Goal: Task Accomplishment & Management: Manage account settings

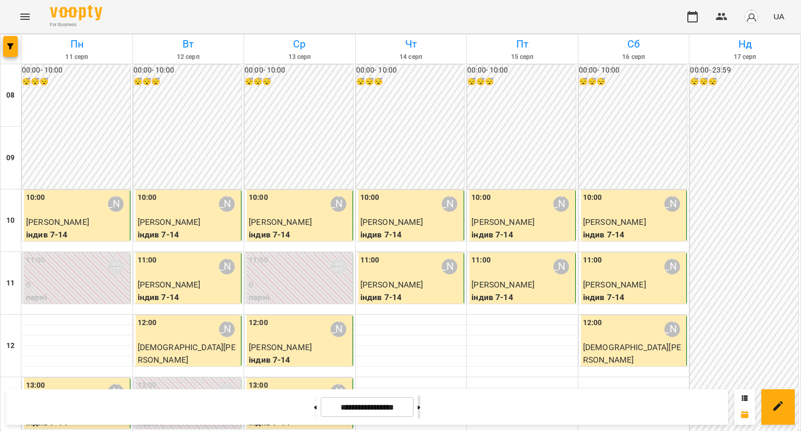
click at [420, 403] on button at bounding box center [419, 406] width 3 height 23
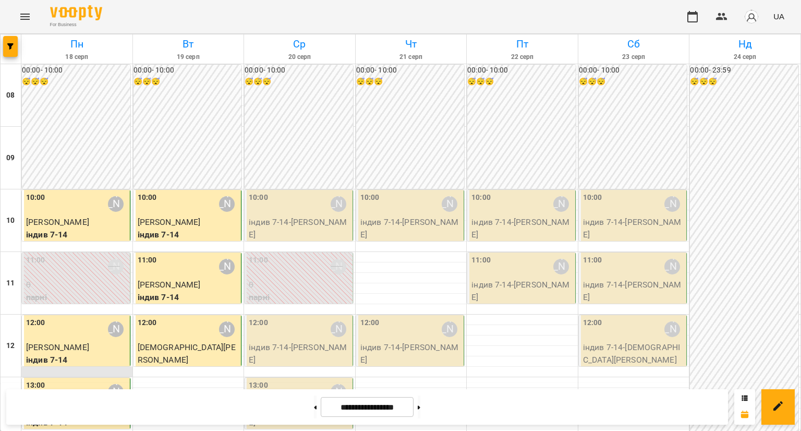
scroll to position [104, 0]
click at [313, 405] on div at bounding box center [315, 406] width 11 height 23
click at [314, 405] on button at bounding box center [315, 406] width 3 height 23
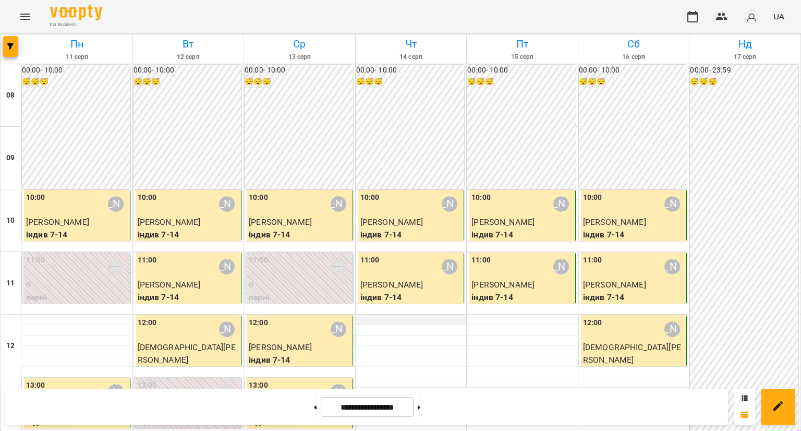
scroll to position [52, 0]
click at [420, 400] on button at bounding box center [419, 406] width 3 height 23
type input "**********"
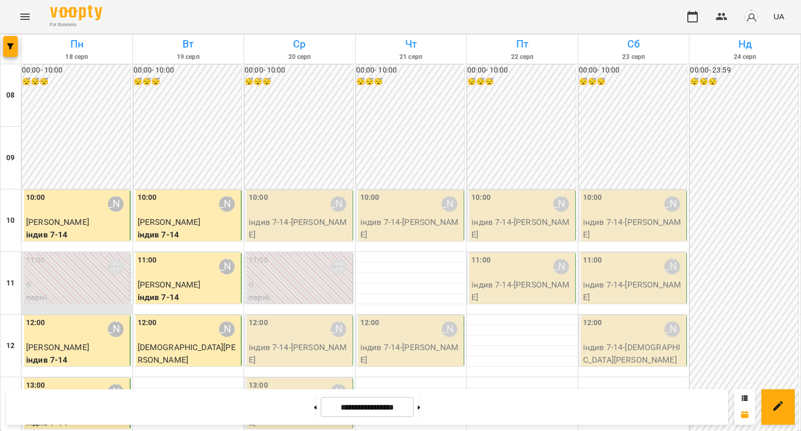
scroll to position [209, 0]
click at [82, 341] on p "[PERSON_NAME]" at bounding box center [77, 347] width 102 height 13
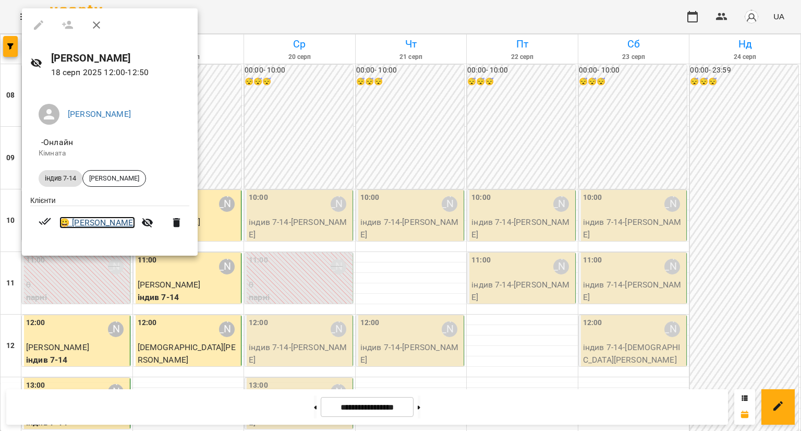
click at [115, 226] on link "😀 [PERSON_NAME]" at bounding box center [97, 222] width 76 height 13
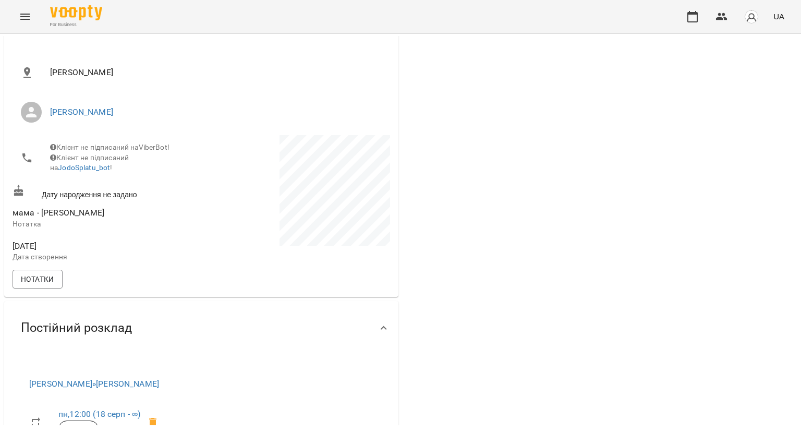
scroll to position [209, 0]
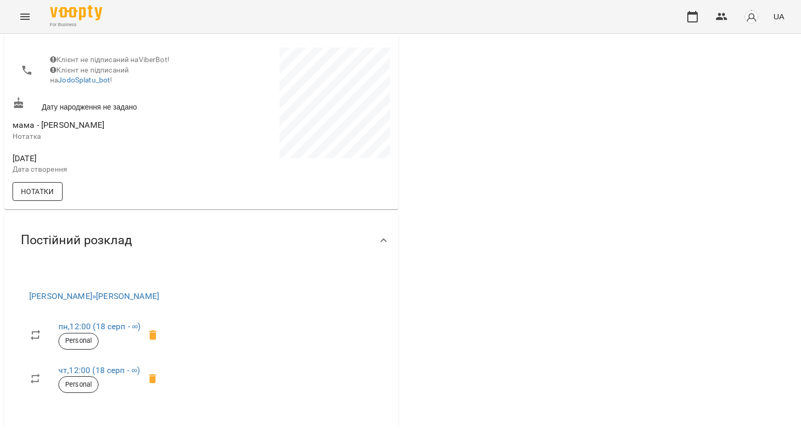
click at [43, 201] on button "Нотатки" at bounding box center [38, 191] width 50 height 19
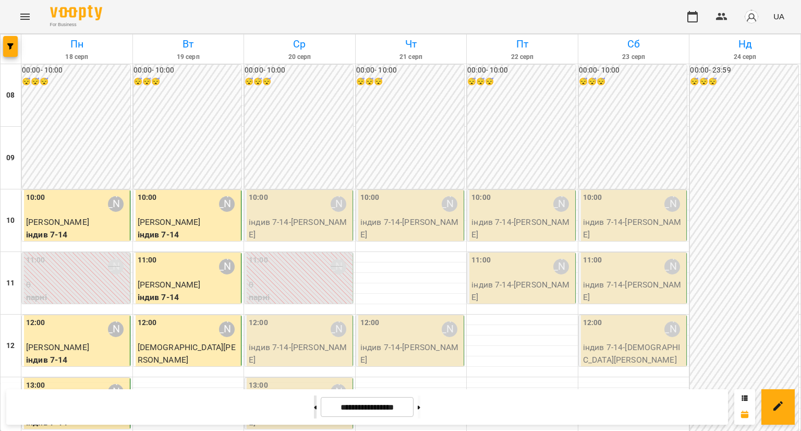
click at [314, 405] on button at bounding box center [315, 406] width 3 height 23
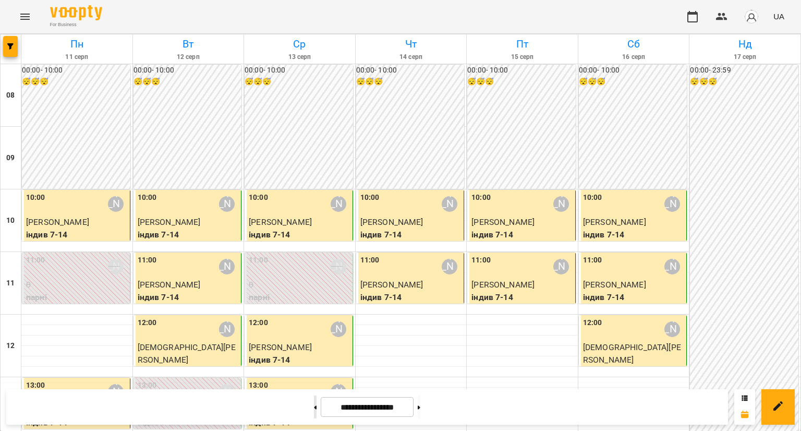
click at [314, 406] on icon at bounding box center [315, 407] width 3 height 4
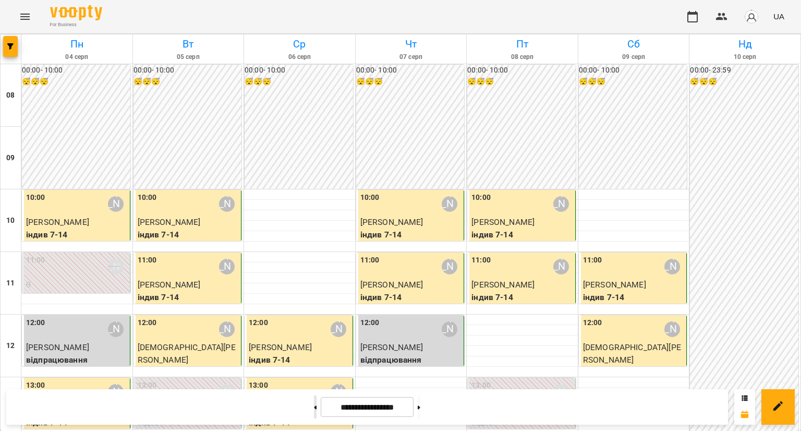
click at [314, 403] on button at bounding box center [315, 406] width 3 height 23
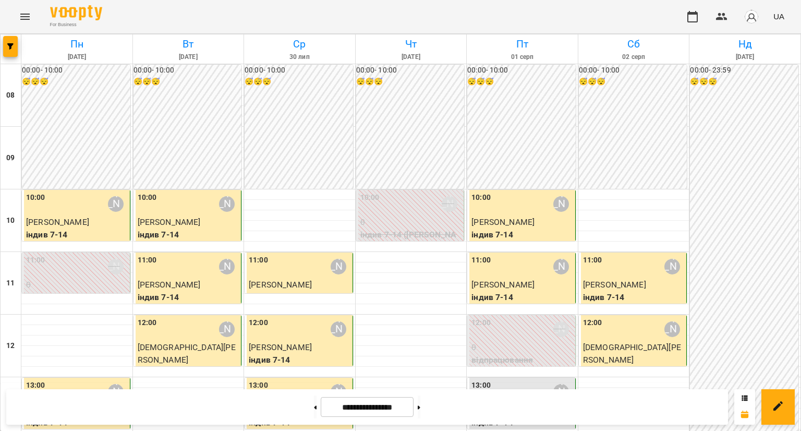
scroll to position [104, 0]
drag, startPoint x: 440, startPoint y: 404, endPoint x: 439, endPoint y: 397, distance: 6.5
click at [420, 403] on button at bounding box center [419, 406] width 3 height 23
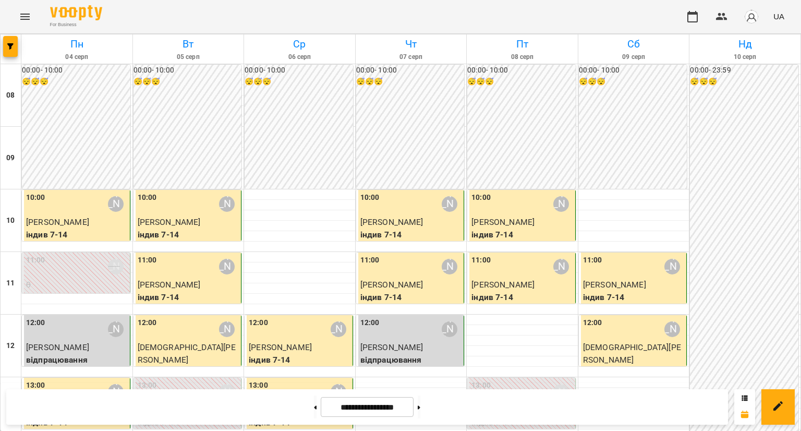
scroll to position [209, 0]
click at [420, 398] on button at bounding box center [419, 406] width 3 height 23
type input "**********"
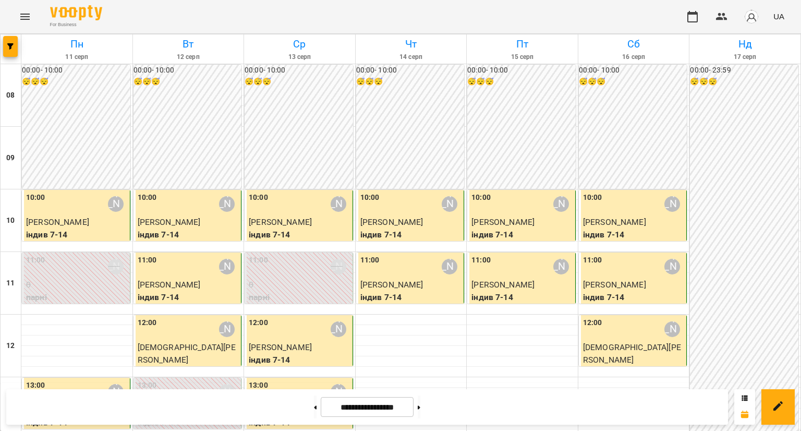
scroll to position [0, 0]
